Goal: Task Accomplishment & Management: Manage account settings

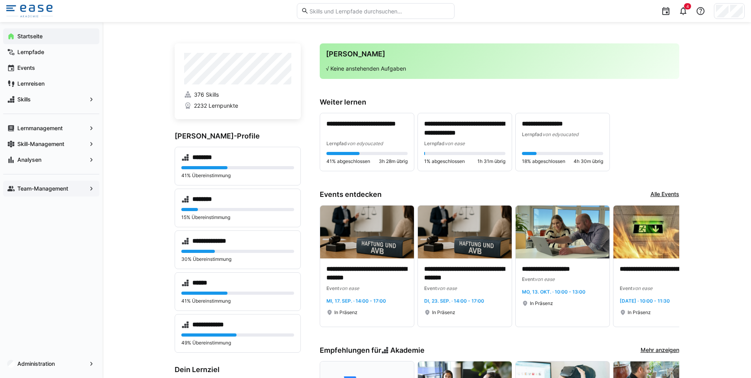
click at [0, 0] on app-navigation-label "Team-Management" at bounding box center [0, 0] width 0 height 0
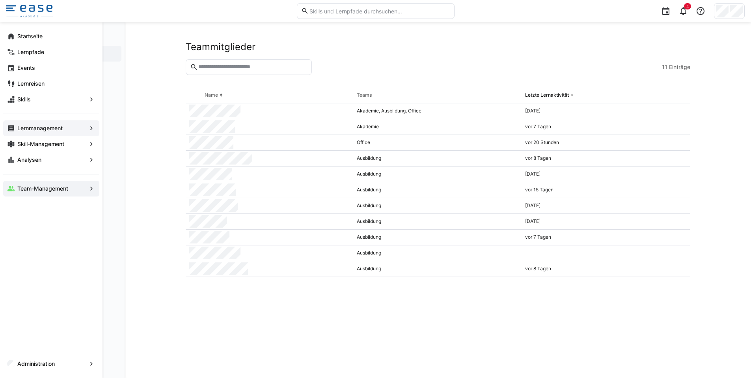
click at [69, 131] on span "Lernmanagement" at bounding box center [51, 128] width 70 height 8
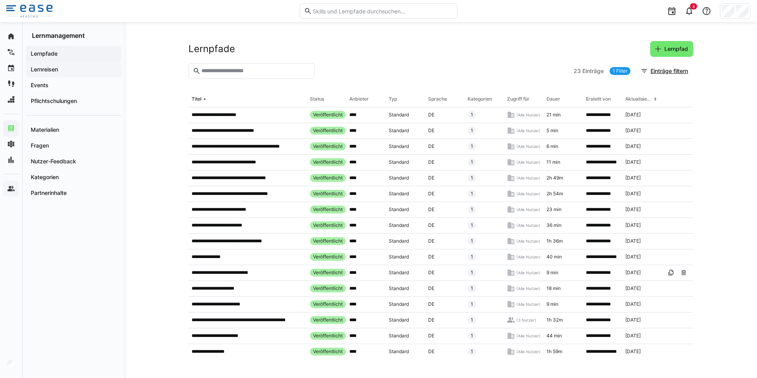
click at [52, 75] on div "Lernreisen" at bounding box center [74, 70] width 96 height 16
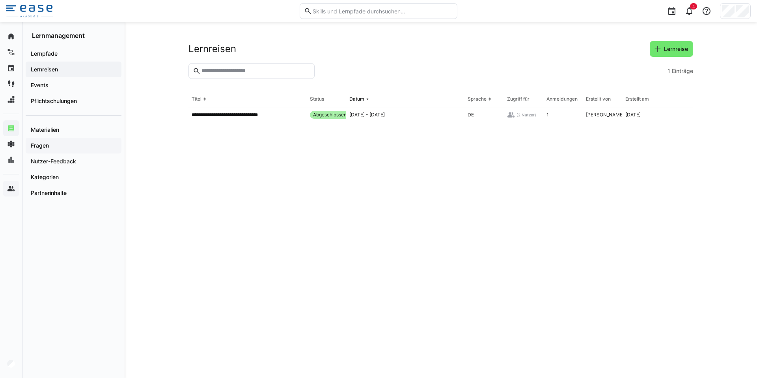
click at [0, 0] on app-navigation-label "Fragen" at bounding box center [0, 0] width 0 height 0
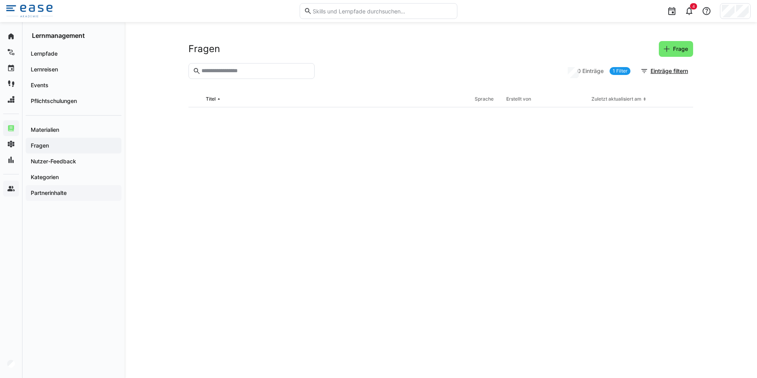
click at [0, 0] on app-navigation-label "Partnerinhalte" at bounding box center [0, 0] width 0 height 0
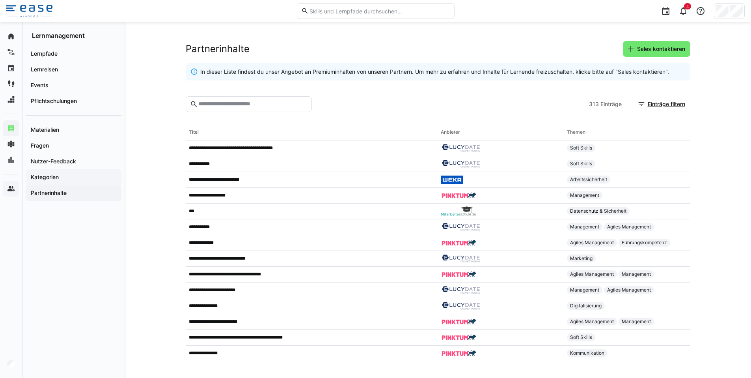
click at [0, 0] on app-navigation-label "Kategorien" at bounding box center [0, 0] width 0 height 0
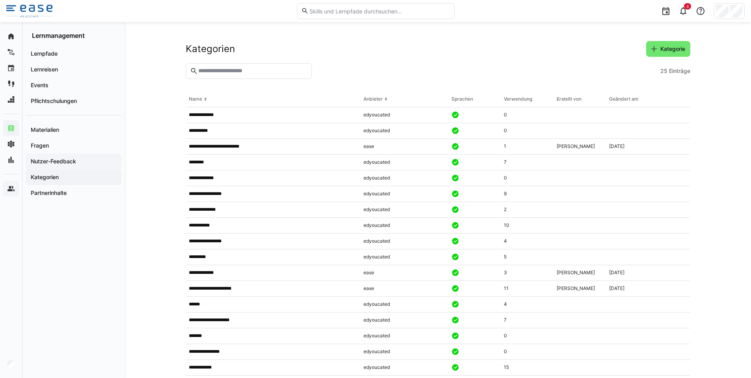
click at [0, 0] on app-navigation-label "Nutzer-Feedback" at bounding box center [0, 0] width 0 height 0
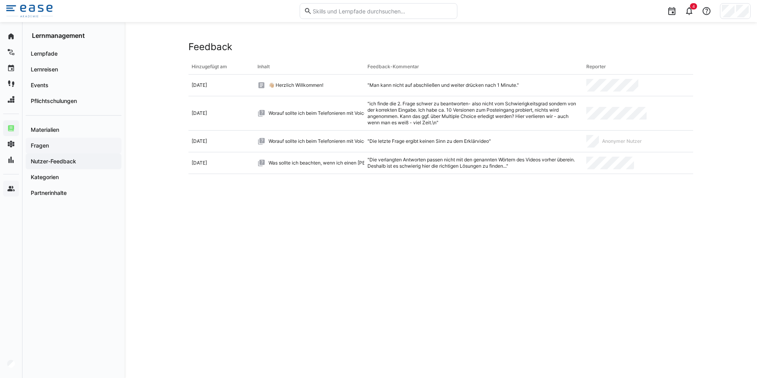
click at [84, 144] on span "Fragen" at bounding box center [74, 146] width 88 height 8
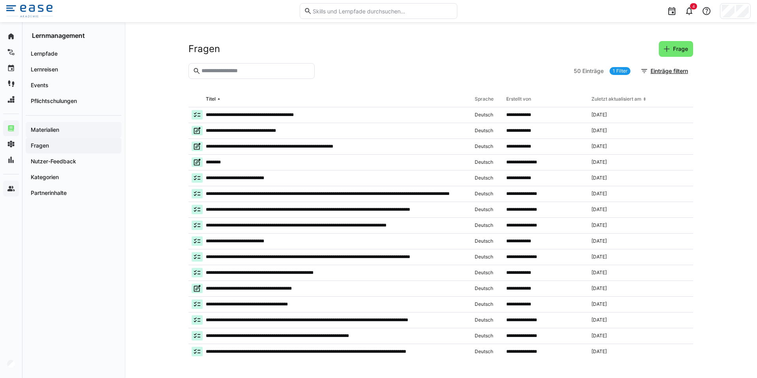
click at [82, 131] on span "Materialien" at bounding box center [74, 130] width 88 height 8
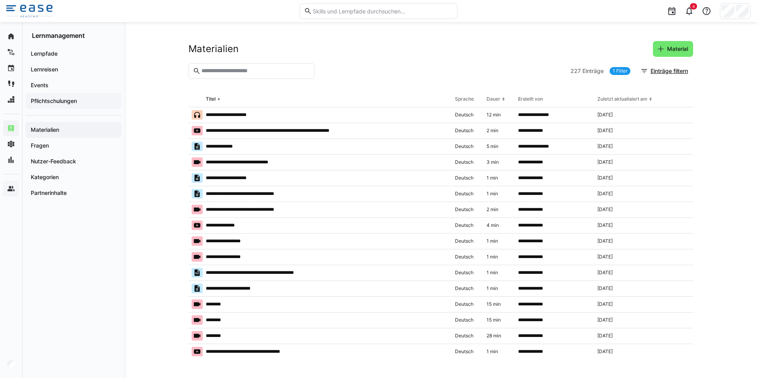
click at [0, 0] on app-navigation-label "Pflichtschulungen" at bounding box center [0, 0] width 0 height 0
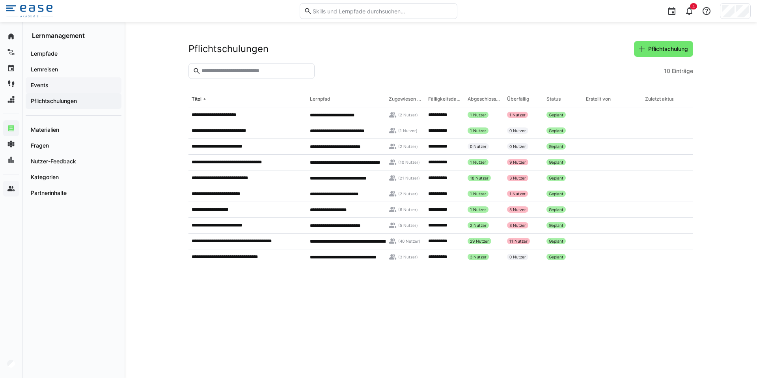
click at [71, 86] on span "Events" at bounding box center [74, 85] width 88 height 8
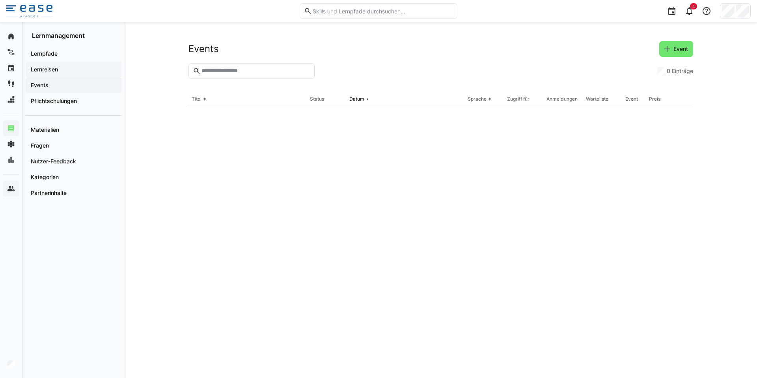
click at [68, 71] on span "Lernreisen" at bounding box center [74, 69] width 88 height 8
click at [53, 48] on div "Lernpfade" at bounding box center [74, 54] width 96 height 16
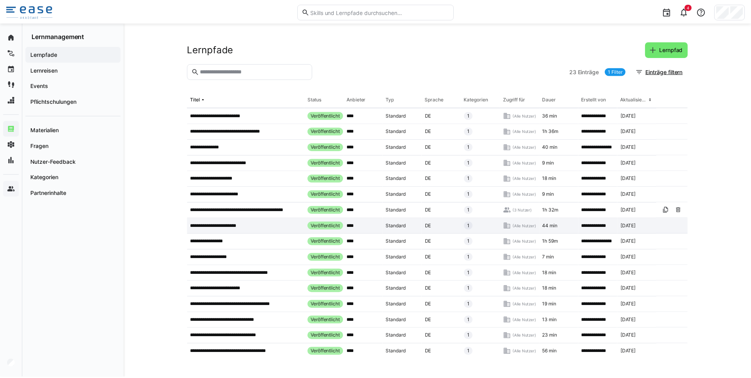
scroll to position [115, 0]
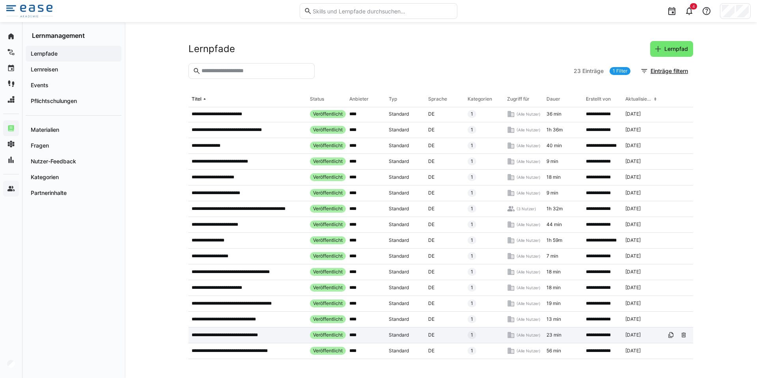
click at [258, 332] on p "**********" at bounding box center [226, 335] width 69 height 6
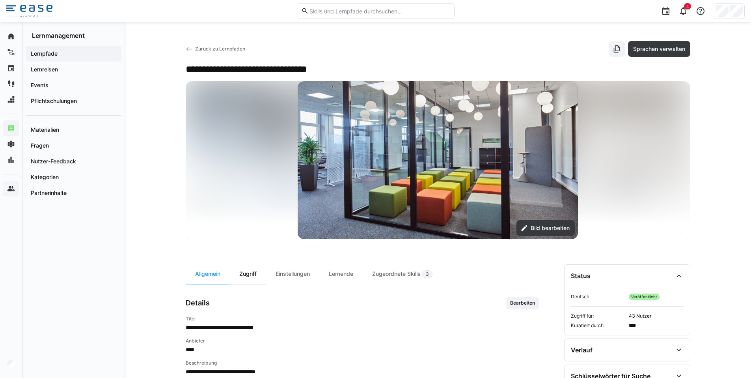
click at [248, 275] on div "Zugriff" at bounding box center [248, 273] width 36 height 19
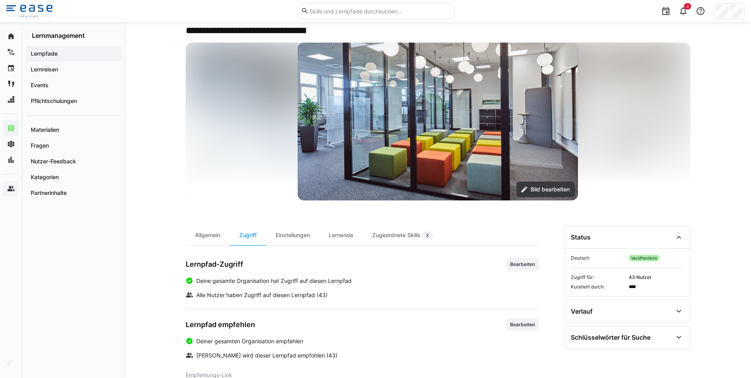
scroll to position [73, 0]
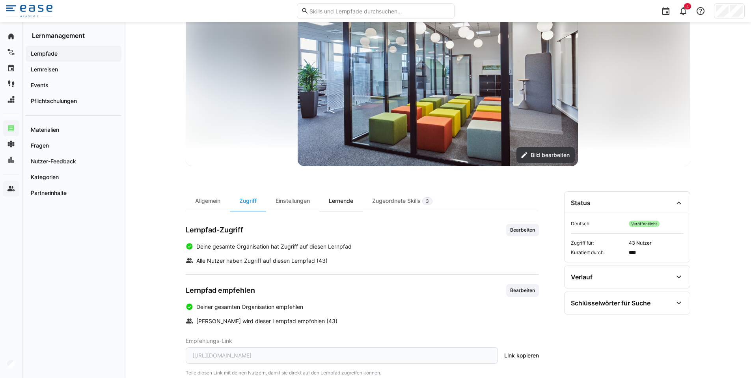
click at [340, 200] on div "Lernende" at bounding box center [341, 200] width 43 height 19
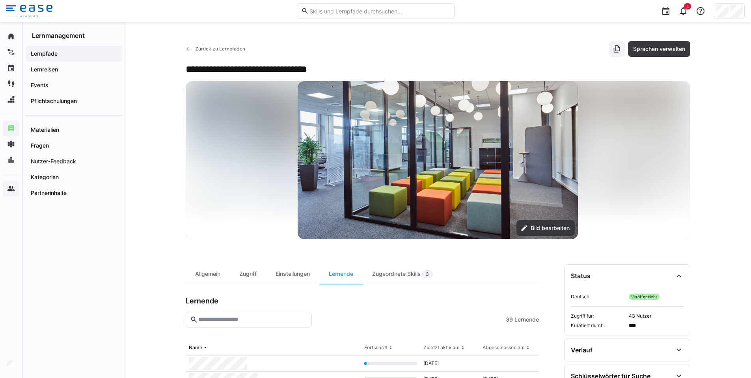
click at [219, 316] on input "text" at bounding box center [253, 319] width 110 height 7
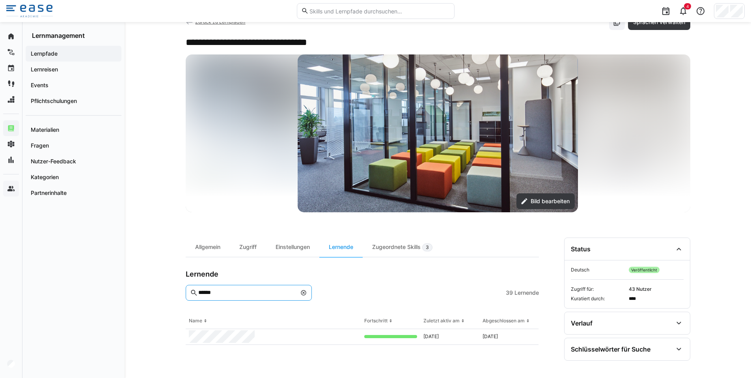
scroll to position [28, 0]
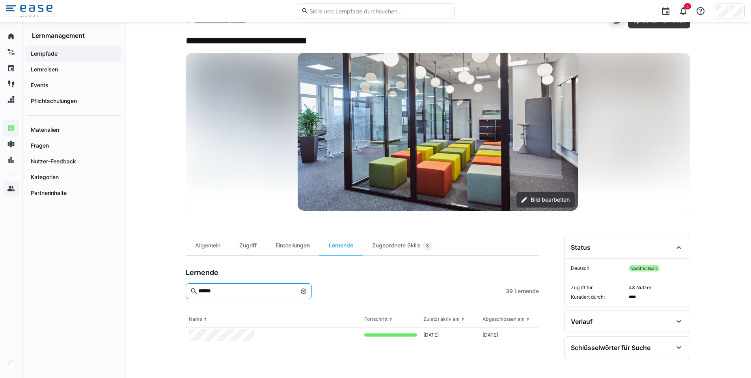
type input "******"
